Goal: Information Seeking & Learning: Learn about a topic

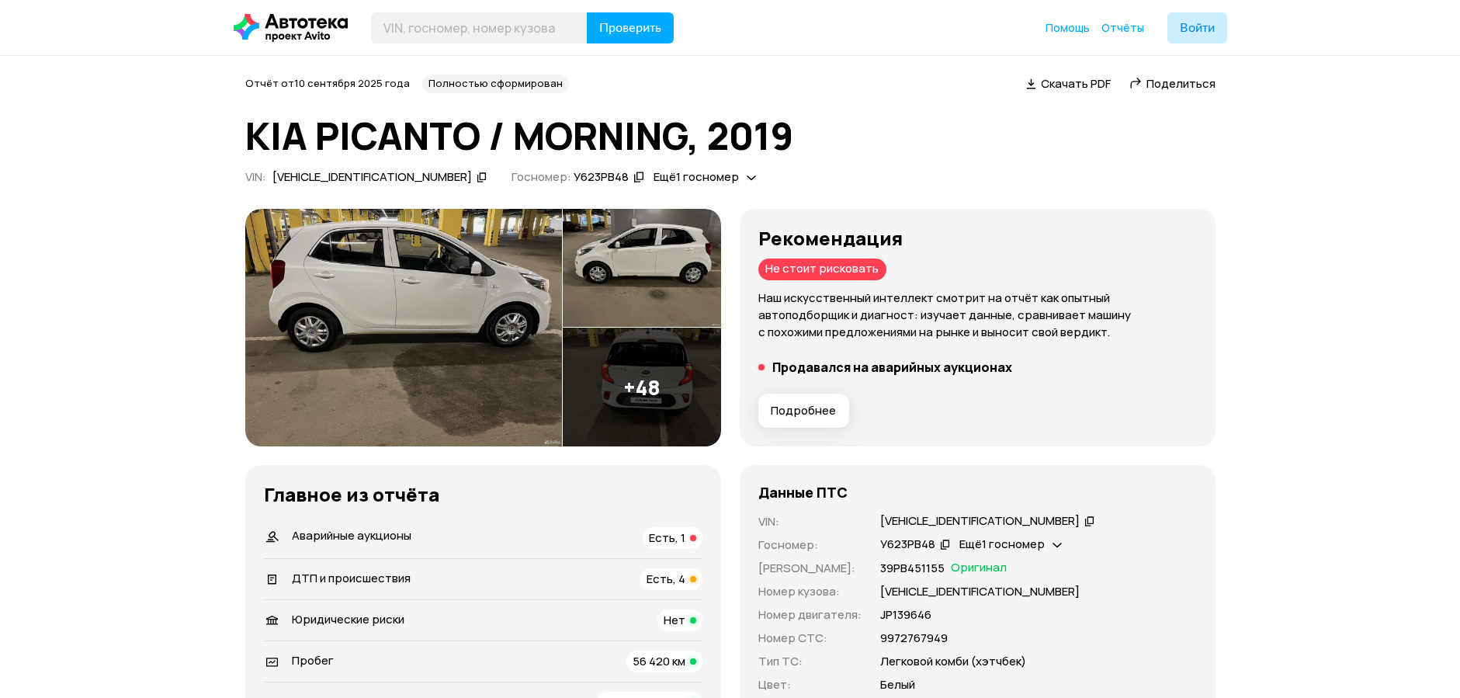
scroll to position [1474, 0]
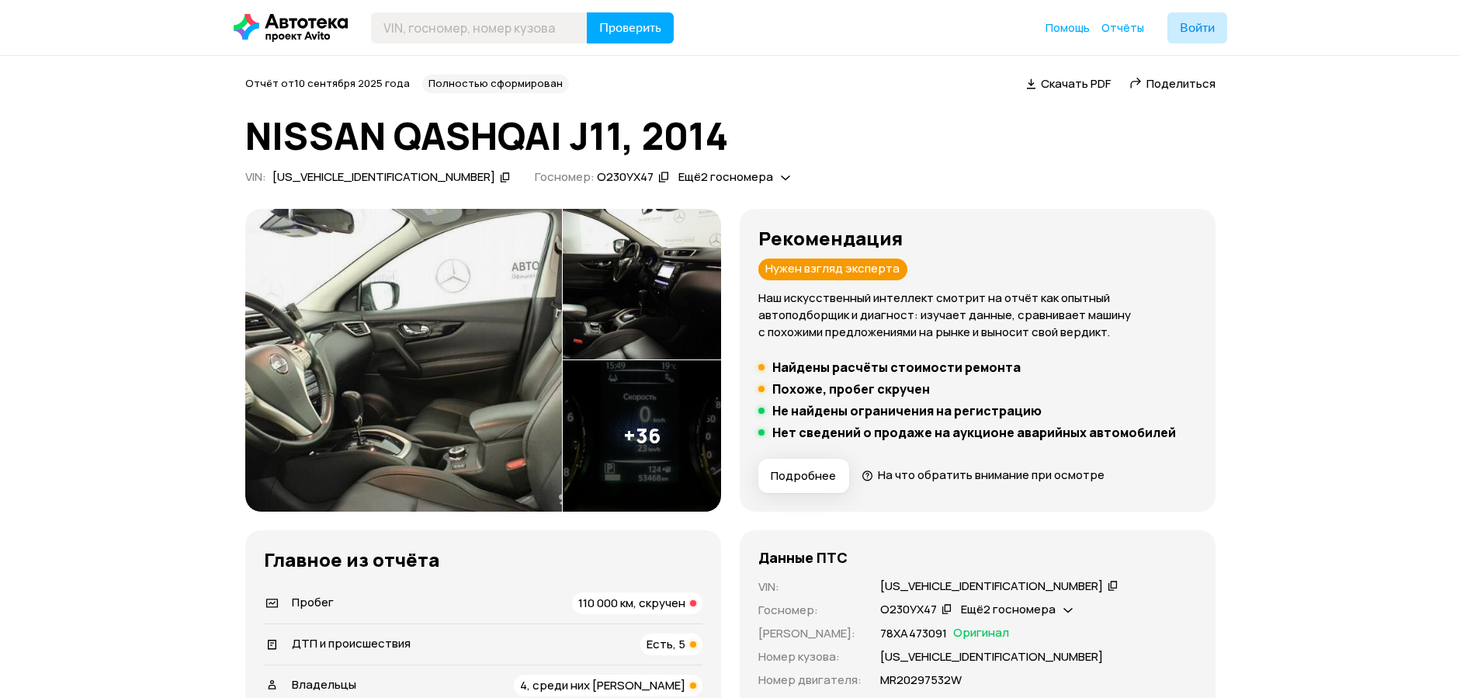
scroll to position [155, 0]
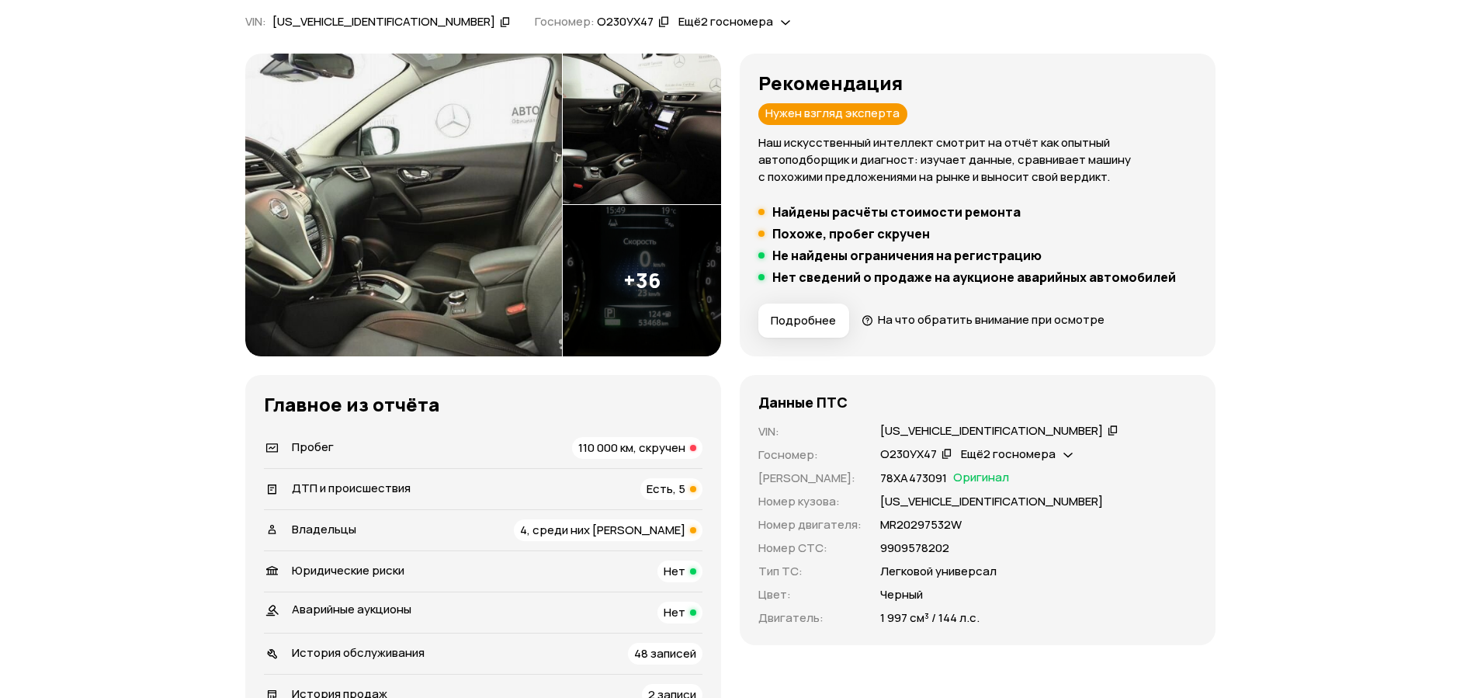
click at [645, 447] on span "110 000 км, скручен" at bounding box center [631, 447] width 107 height 16
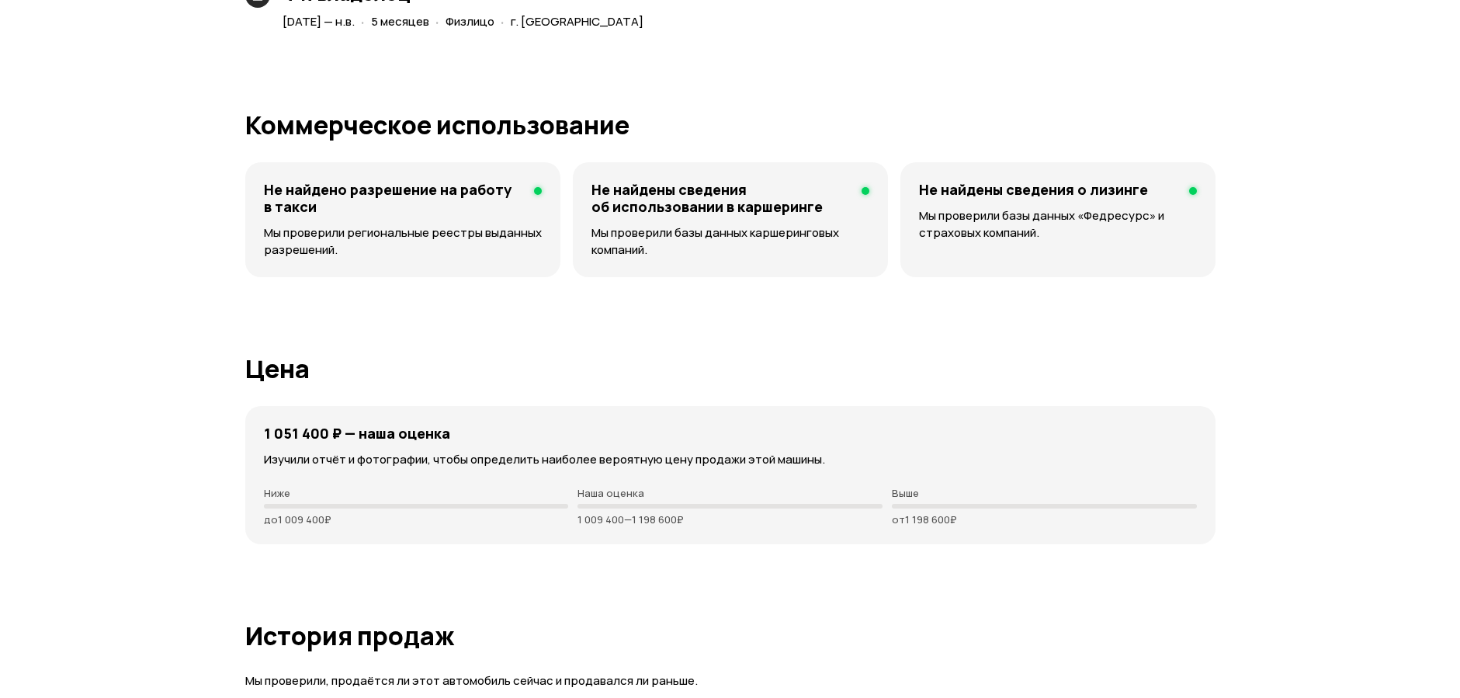
scroll to position [4467, 0]
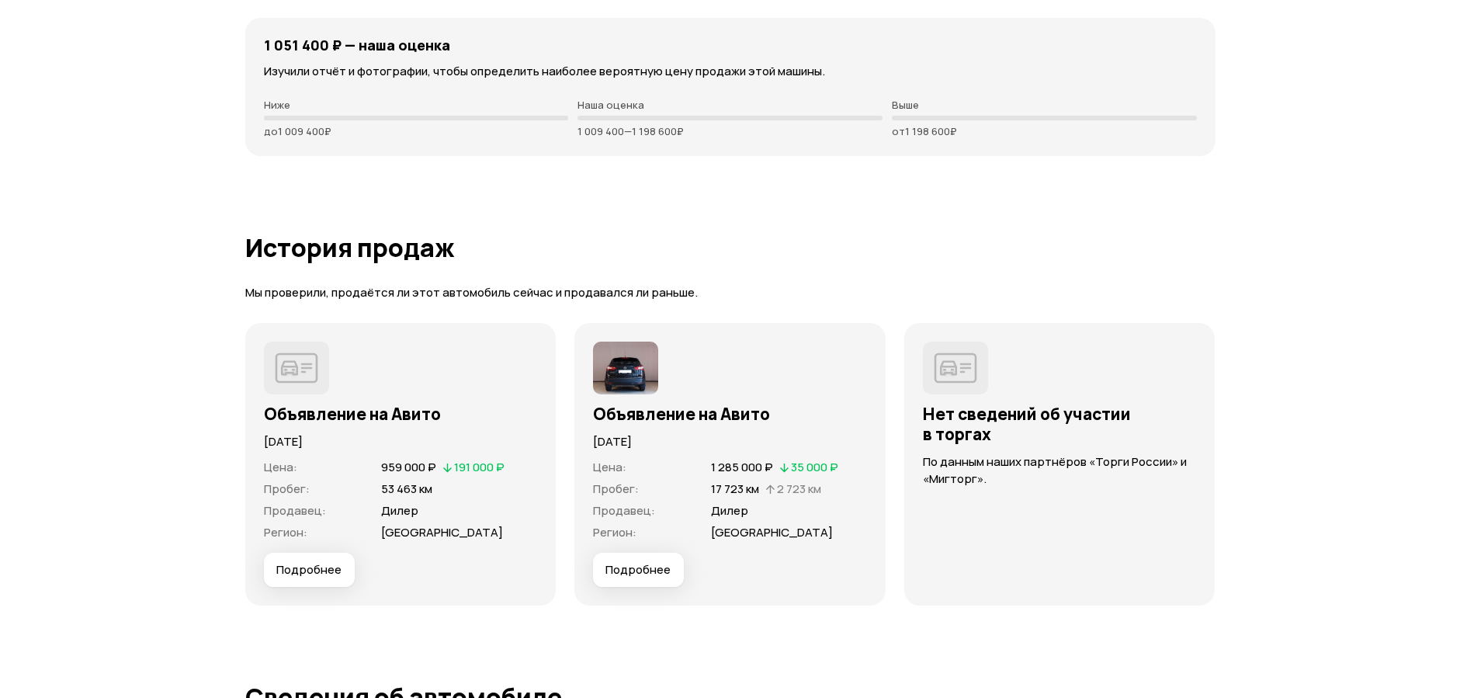
click at [638, 575] on span "Подробнее" at bounding box center [637, 570] width 65 height 16
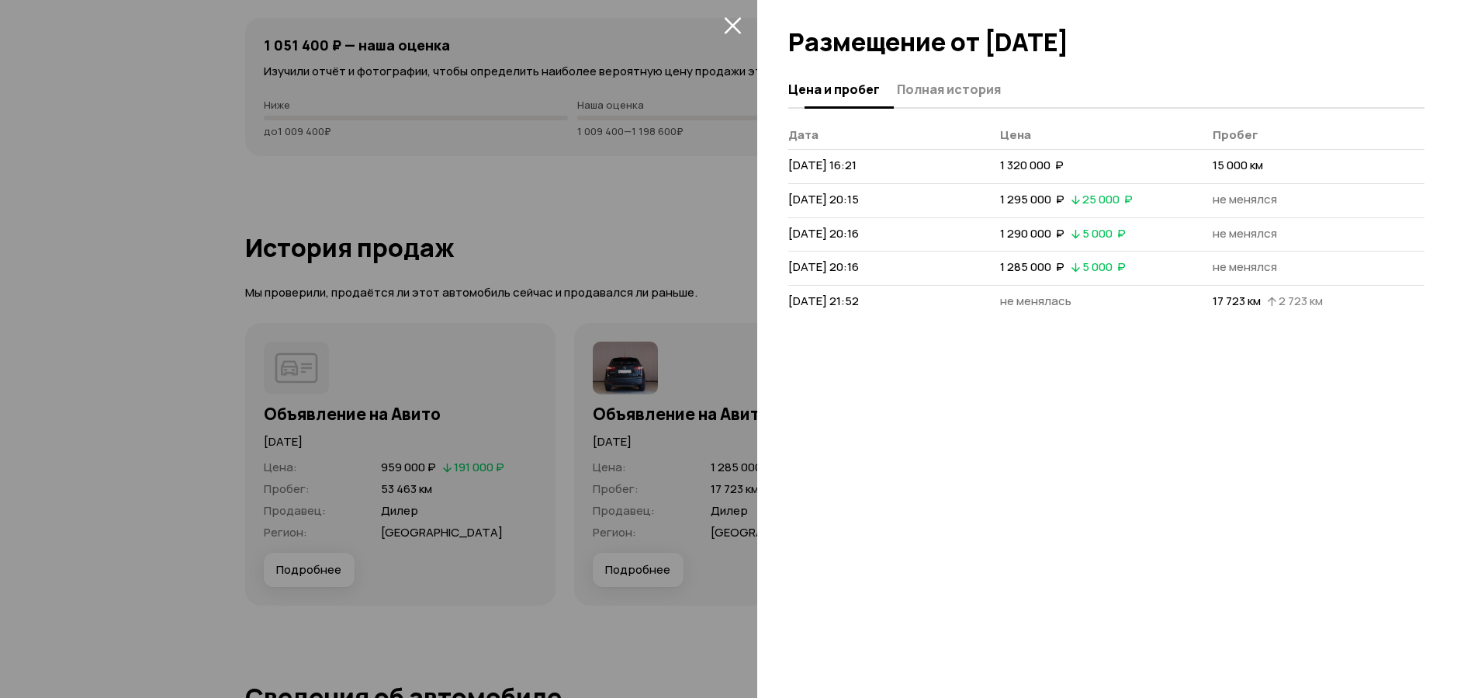
click at [961, 97] on span "Полная история" at bounding box center [949, 89] width 104 height 16
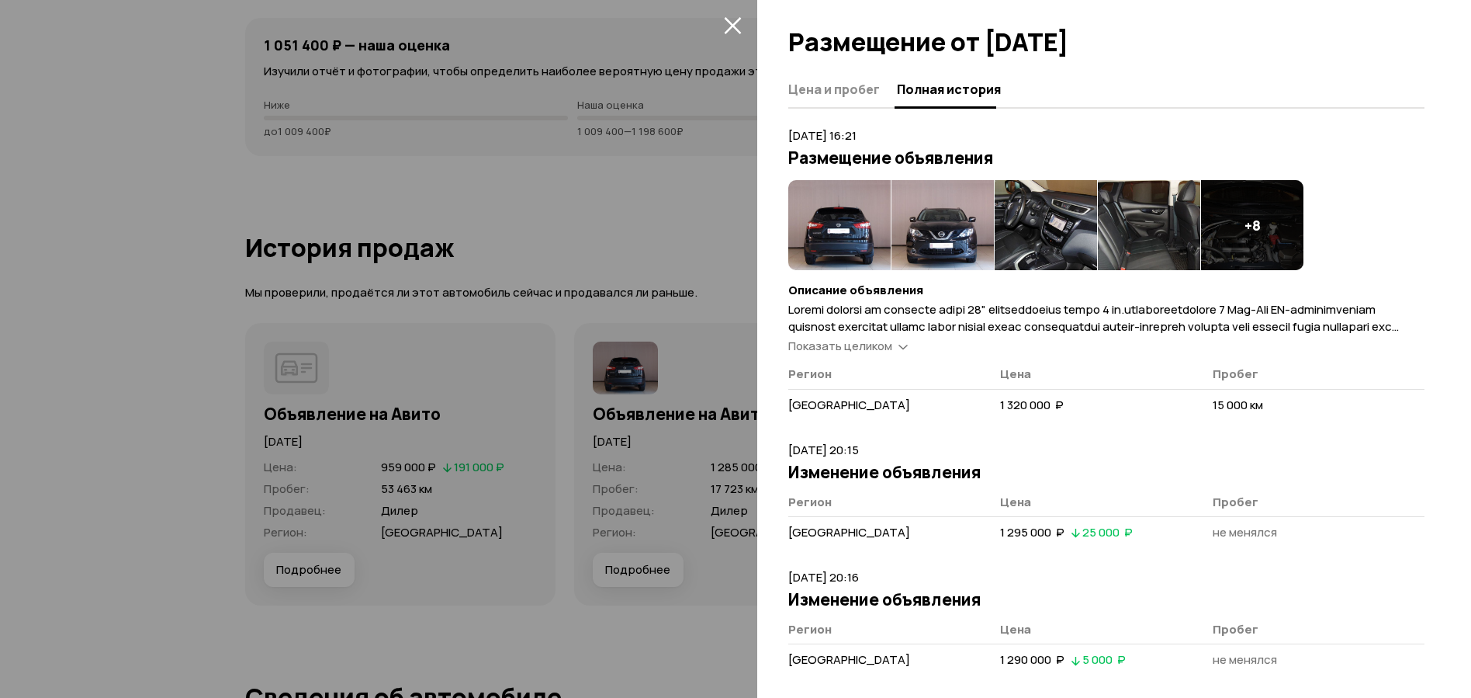
click at [849, 347] on span "Показать целиком" at bounding box center [840, 346] width 104 height 16
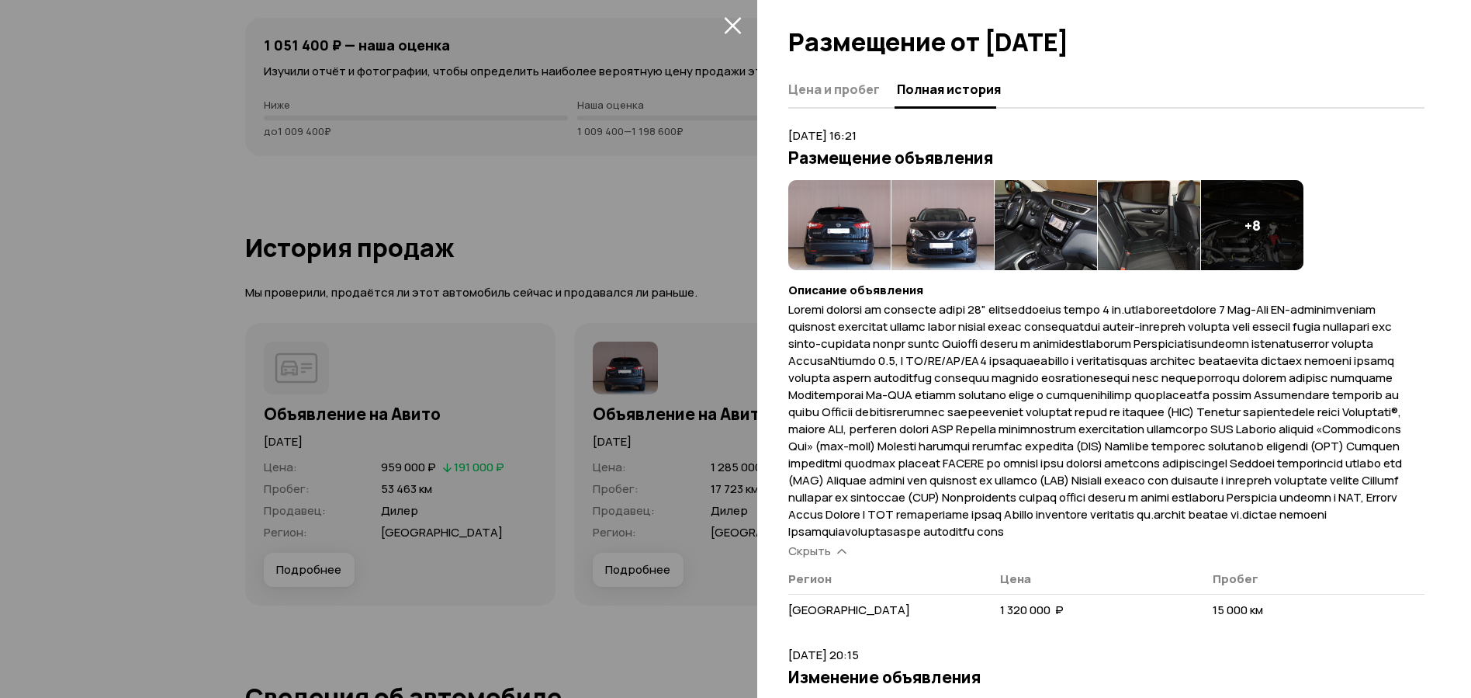
click at [1078, 210] on img at bounding box center [1046, 225] width 102 height 90
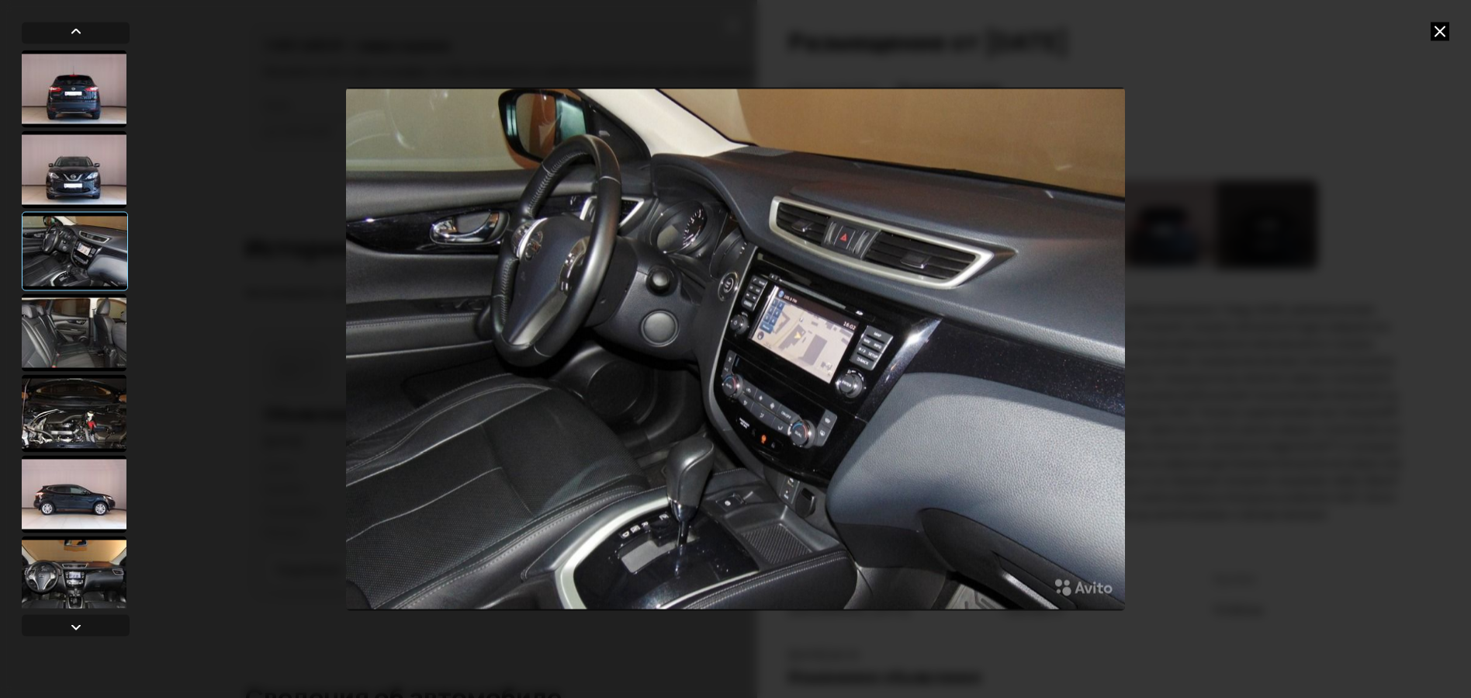
click at [1439, 29] on icon at bounding box center [1440, 31] width 19 height 19
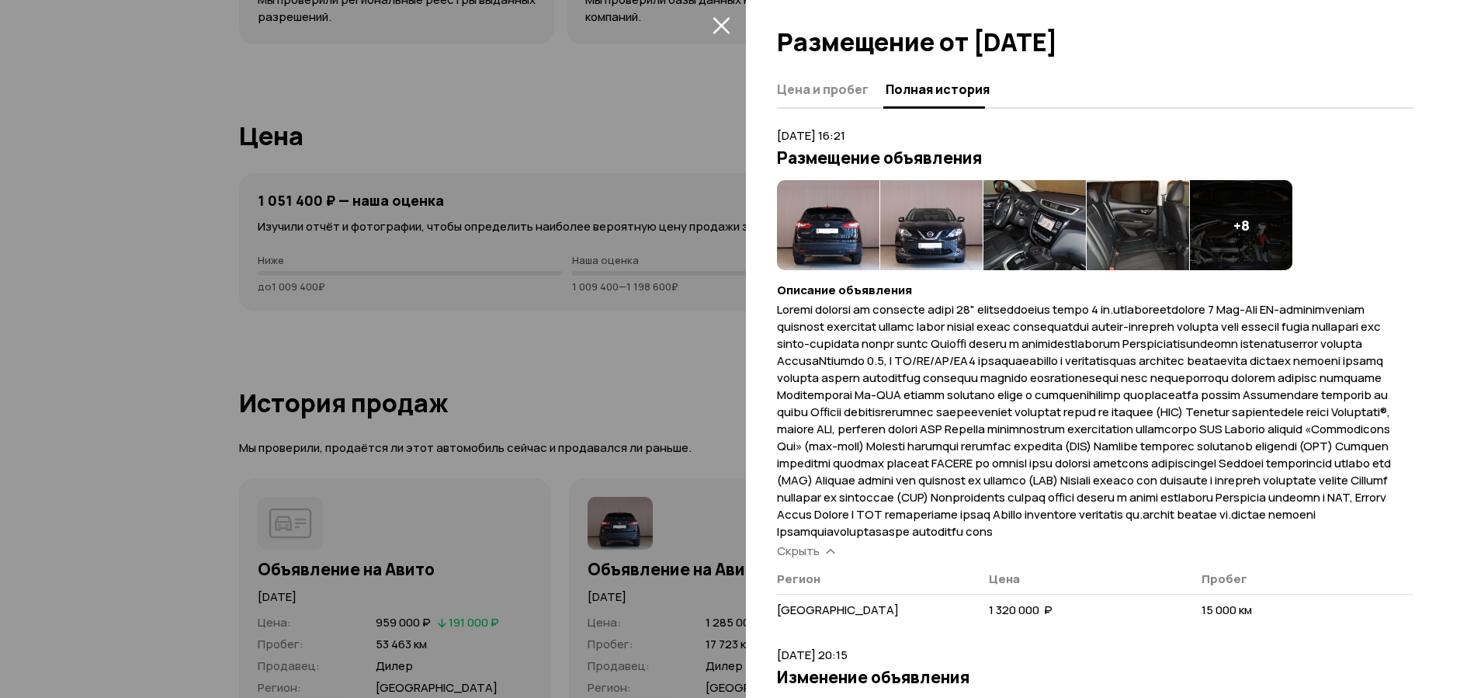
scroll to position [4079, 0]
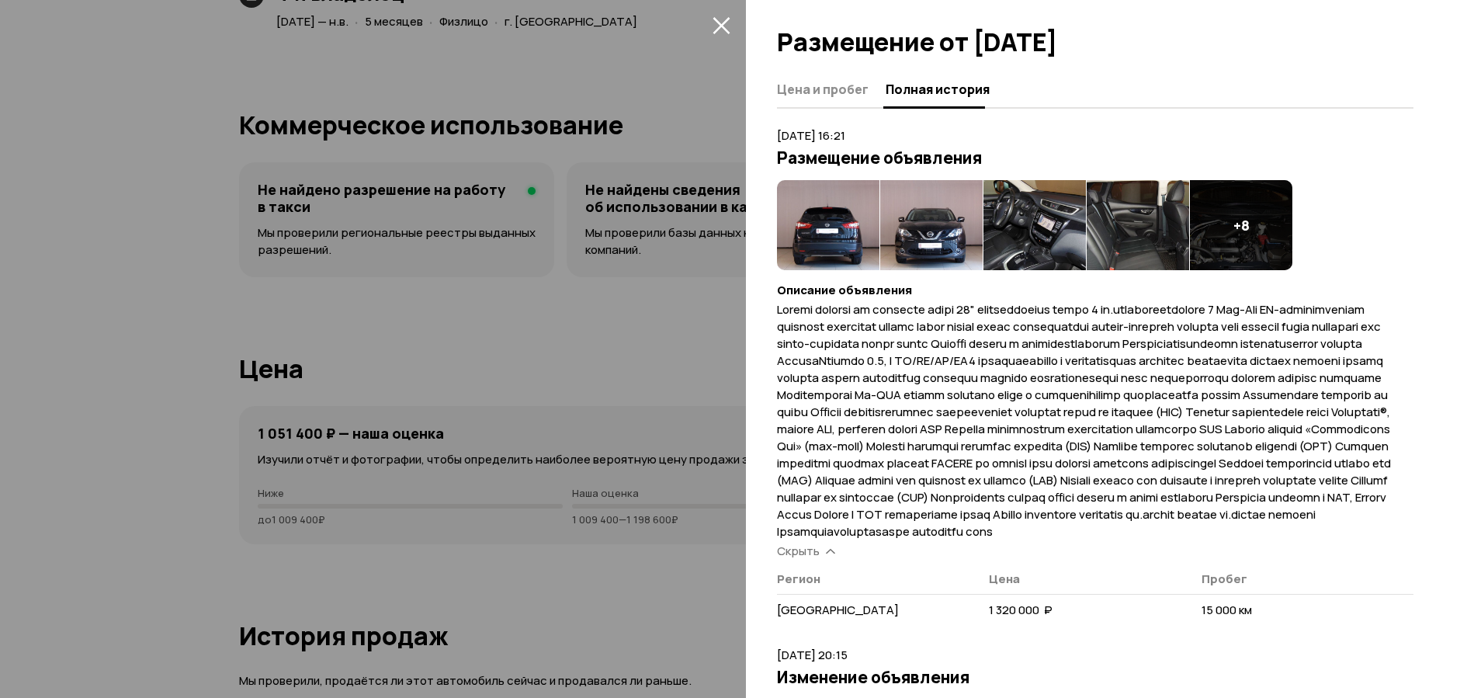
click at [733, 26] on button "закрыть" at bounding box center [720, 24] width 25 height 25
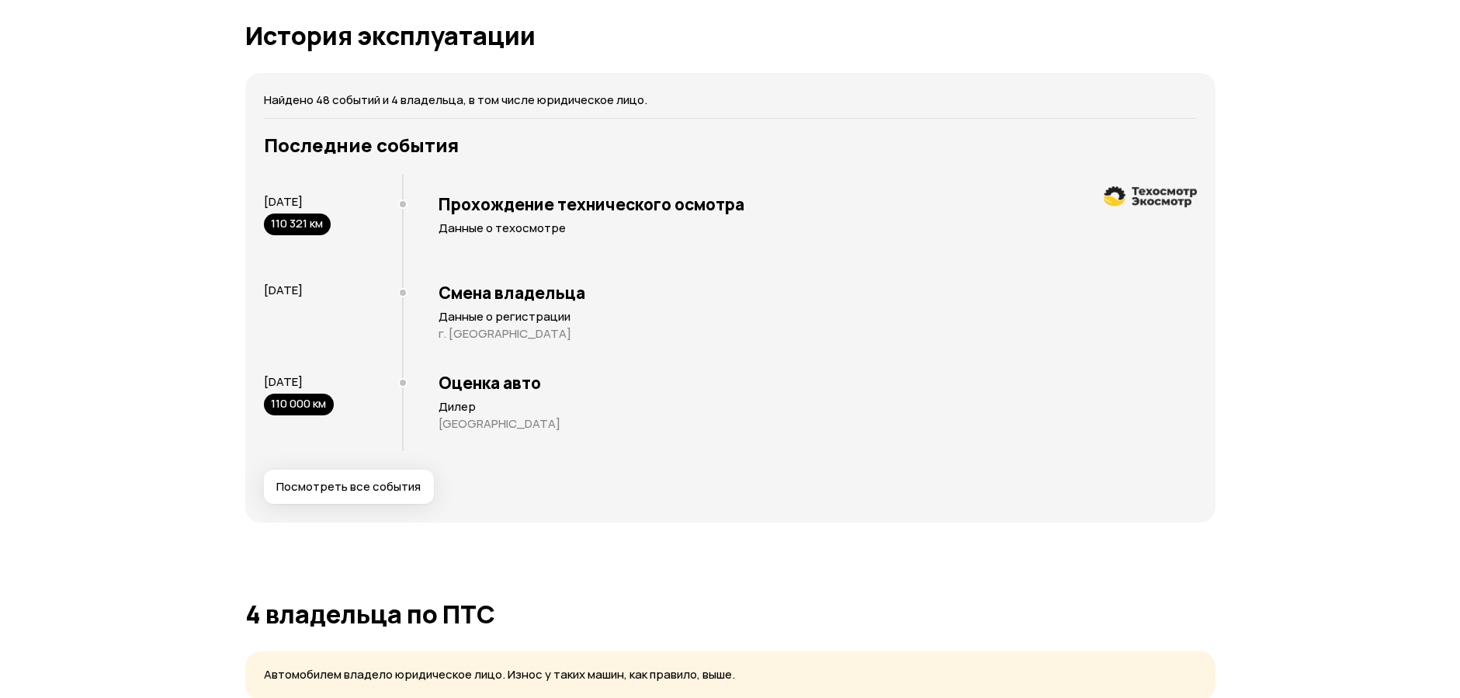
scroll to position [3368, 0]
